Goal: Navigation & Orientation: Find specific page/section

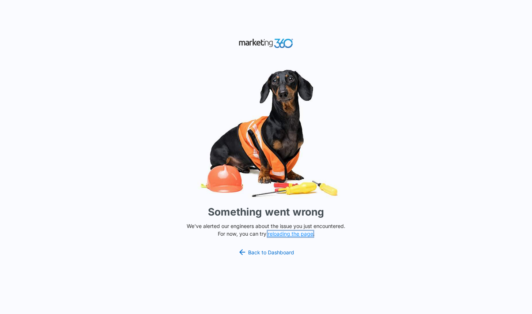
click at [282, 234] on button "reloading the page" at bounding box center [290, 234] width 45 height 6
click at [279, 252] on link "Back to Dashboard" at bounding box center [266, 251] width 56 height 9
click at [270, 252] on link "Back to Dashboard" at bounding box center [266, 251] width 56 height 9
click at [345, 220] on div "Something went wrong We've alerted our engineers about the issue you just encou…" at bounding box center [266, 157] width 532 height 314
click at [315, 245] on div "Something went wrong We've alerted our engineers about the issue you just encou…" at bounding box center [266, 157] width 532 height 314
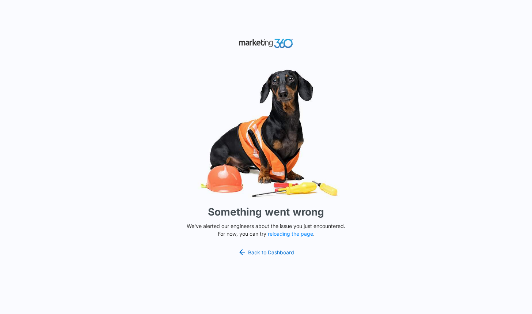
click at [26, 180] on div "Something went wrong We've alerted our engineers about the issue you just encou…" at bounding box center [266, 157] width 532 height 314
